Goal: Task Accomplishment & Management: Manage account settings

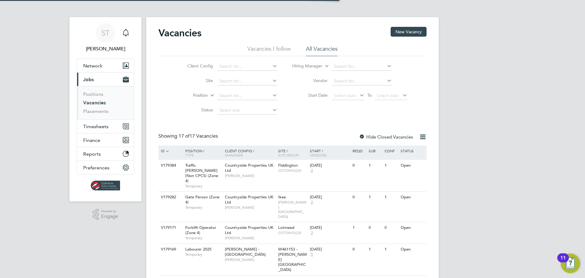
click at [98, 103] on link "Vacancies" at bounding box center [94, 103] width 23 height 6
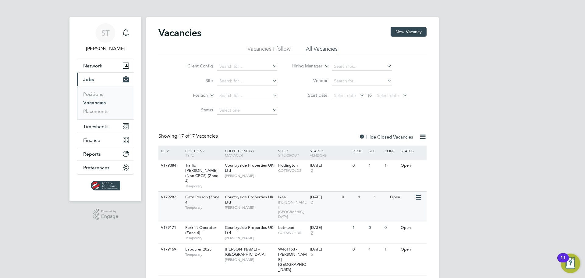
click at [250, 199] on div "Countryside Properties UK Ltd [PERSON_NAME]" at bounding box center [249, 201] width 53 height 21
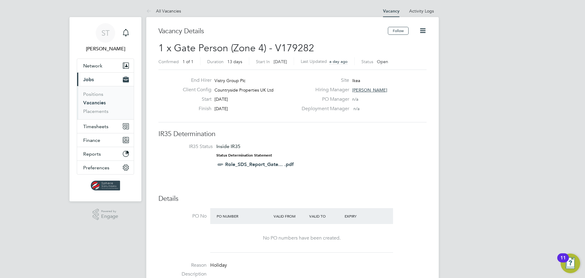
click at [426, 32] on icon at bounding box center [423, 31] width 8 height 8
click at [413, 54] on li "Update Status" at bounding box center [407, 53] width 35 height 9
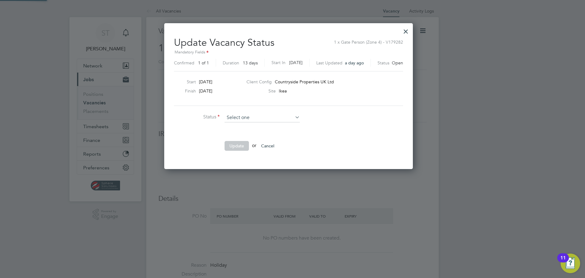
scroll to position [145, 257]
click at [244, 133] on li "Closed" at bounding box center [262, 134] width 76 height 8
type input "Closed"
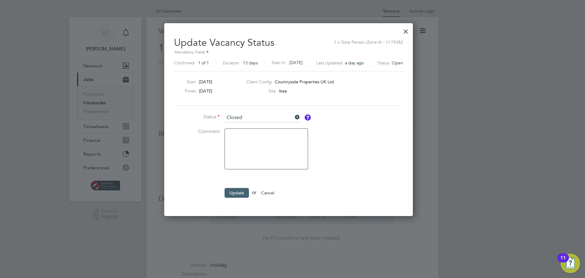
click at [240, 195] on button "Update" at bounding box center [237, 193] width 24 height 10
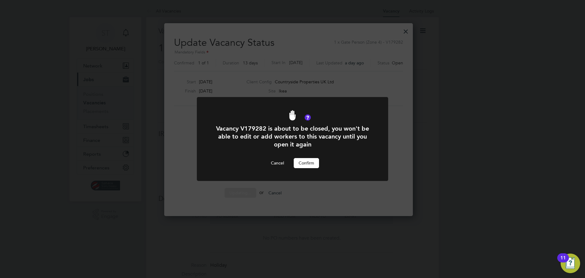
click at [311, 161] on button "Confirm" at bounding box center [306, 163] width 25 height 10
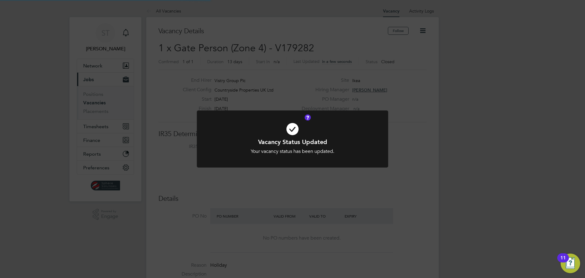
scroll to position [18, 43]
click at [282, 195] on div "Vacancy Status Updated Your vacancy status has been updated. Cancel Okay" at bounding box center [292, 139] width 585 height 278
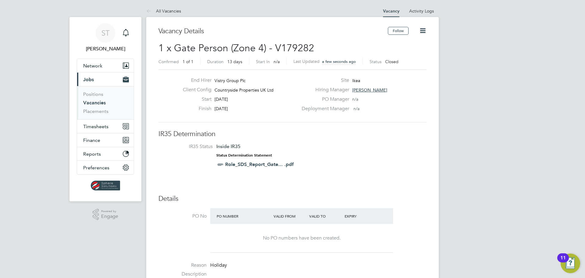
click at [98, 101] on link "Vacancies" at bounding box center [94, 103] width 23 height 6
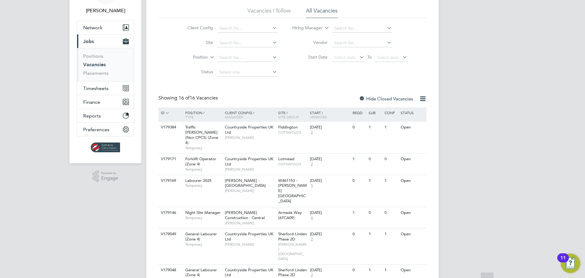
scroll to position [41, 0]
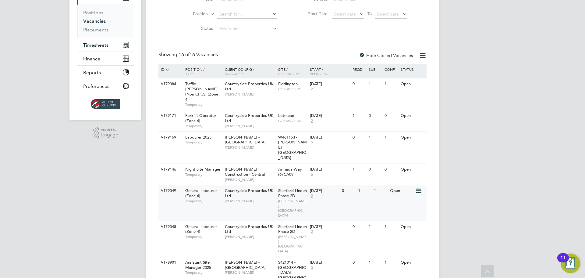
click at [294, 188] on span "Sherford Linden Phase 2D" at bounding box center [292, 193] width 29 height 10
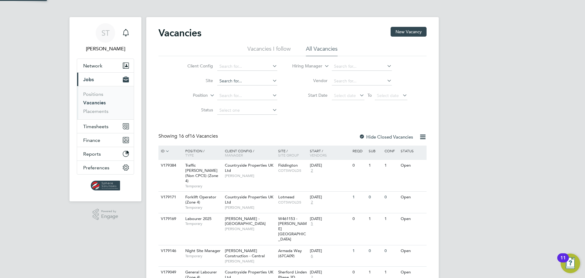
click at [236, 84] on input at bounding box center [247, 81] width 60 height 9
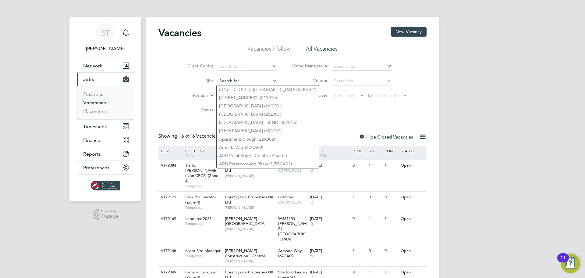
type input "s"
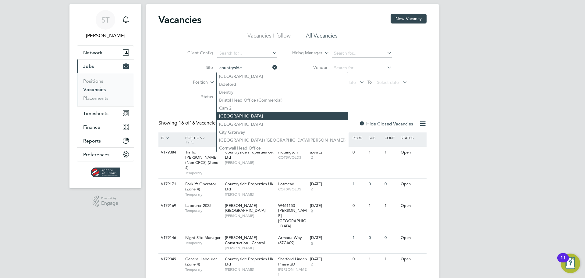
scroll to position [20, 0]
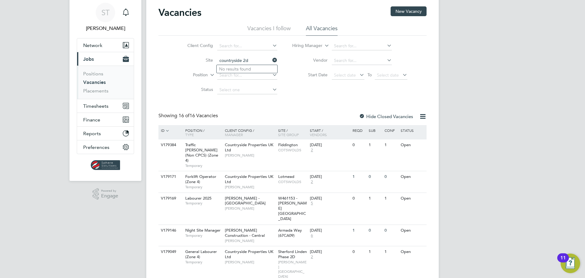
type input "countryside 2d"
drag, startPoint x: 253, startPoint y: 60, endPoint x: 64, endPoint y: 60, distance: 189.0
click at [64, 60] on div "ST Selin Thomas Notifications Applications: Network Team Members Businesses Sit…" at bounding box center [292, 281] width 585 height 603
click at [234, 53] on li "Client Config" at bounding box center [227, 46] width 115 height 15
click at [230, 60] on input at bounding box center [247, 60] width 60 height 9
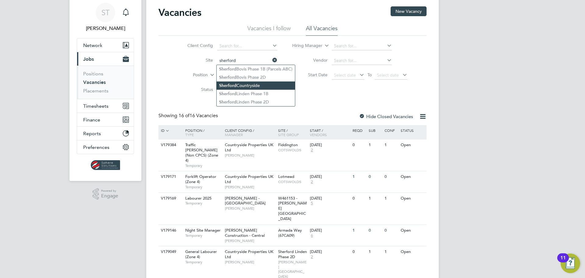
click at [246, 86] on li "Sherford Countryside" at bounding box center [256, 85] width 78 height 8
type input "Sherford Countryside"
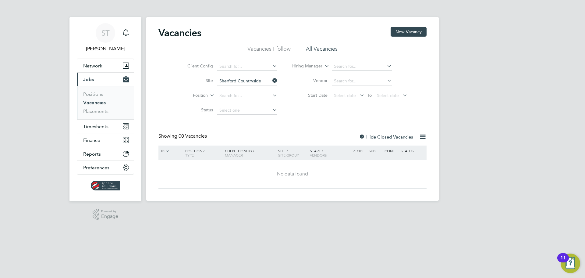
click at [361, 137] on div at bounding box center [362, 137] width 6 height 6
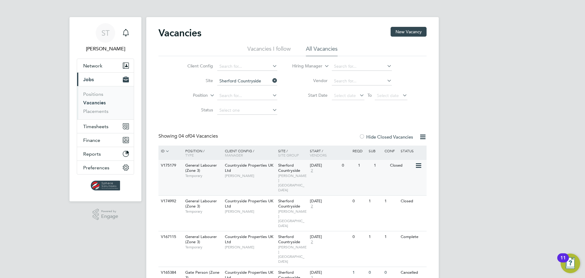
click at [292, 171] on span "Sherford Countryside" at bounding box center [289, 167] width 22 height 10
